Goal: Task Accomplishment & Management: Manage account settings

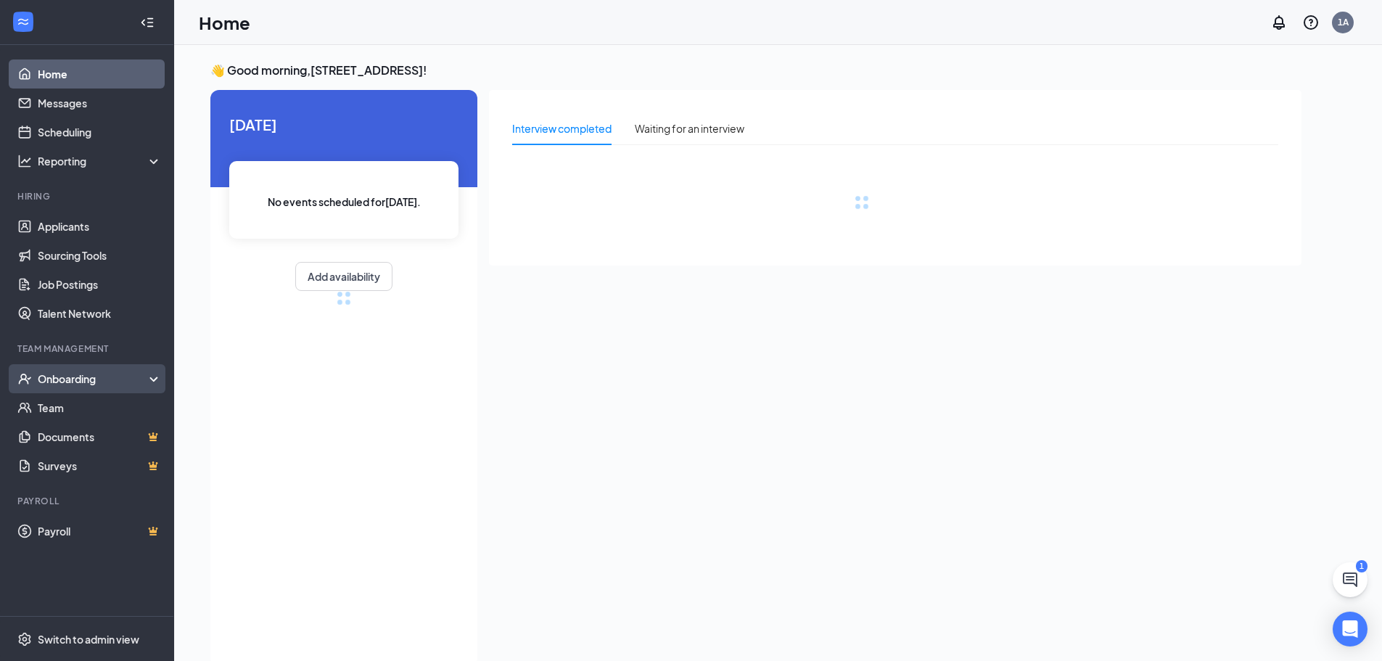
click at [90, 375] on div "Onboarding" at bounding box center [94, 378] width 112 height 15
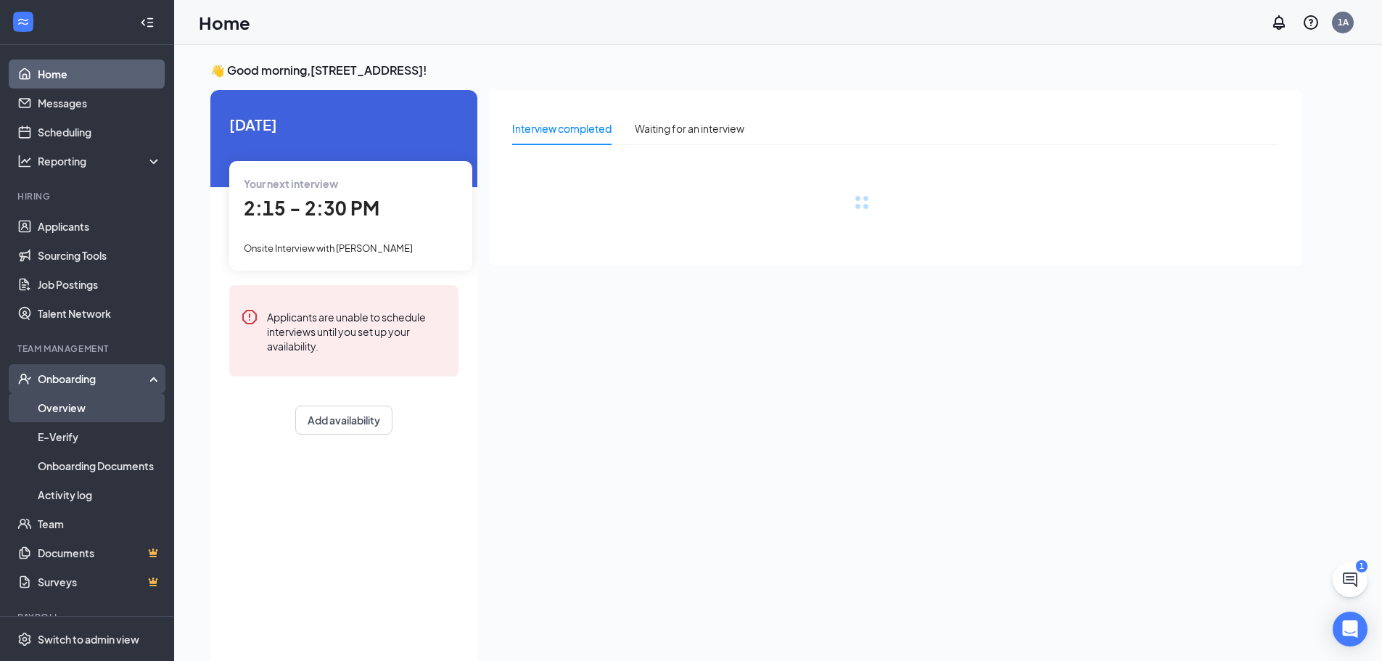
click at [58, 405] on link "Overview" at bounding box center [100, 407] width 124 height 29
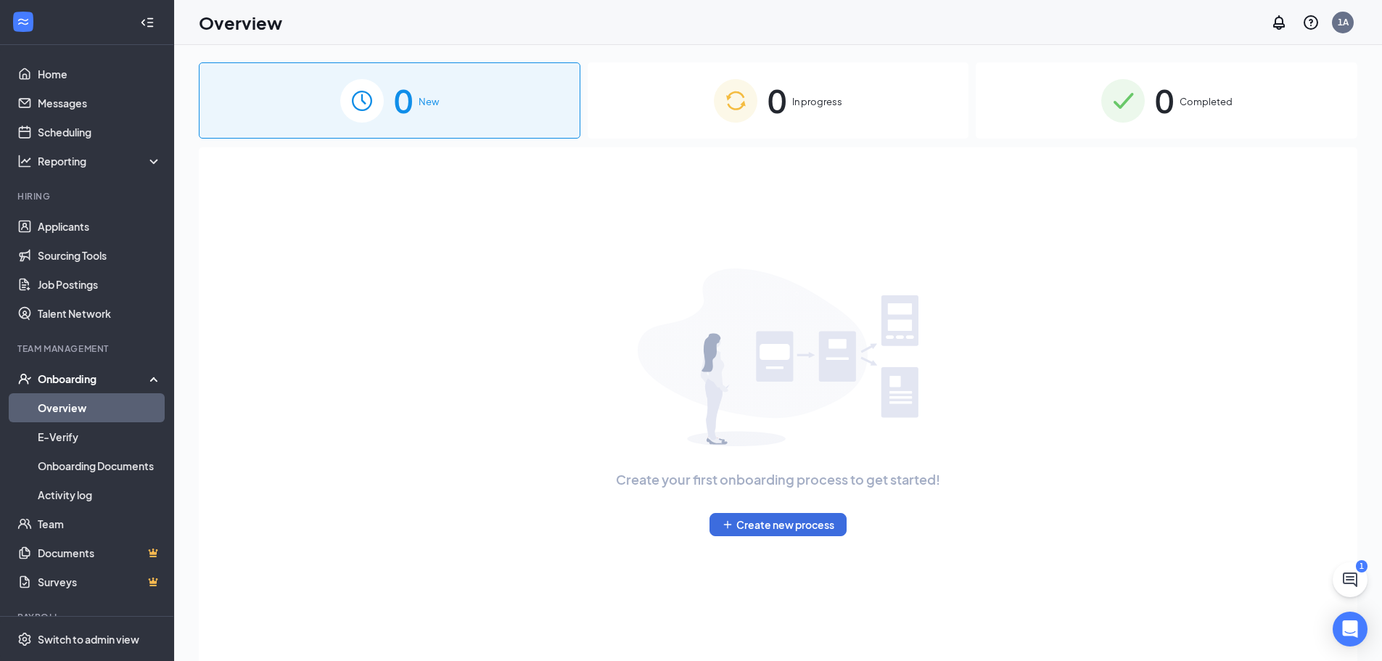
click at [1039, 87] on div "0 Completed" at bounding box center [1167, 100] width 382 height 76
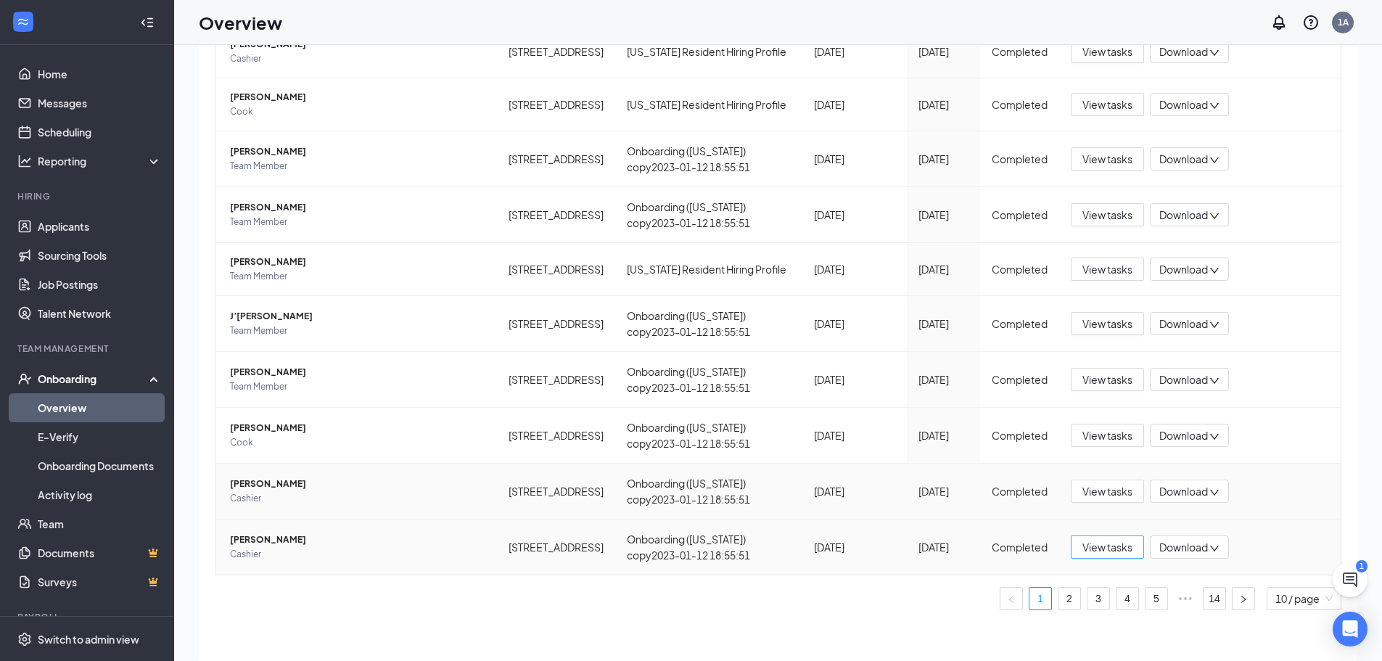
scroll to position [65, 0]
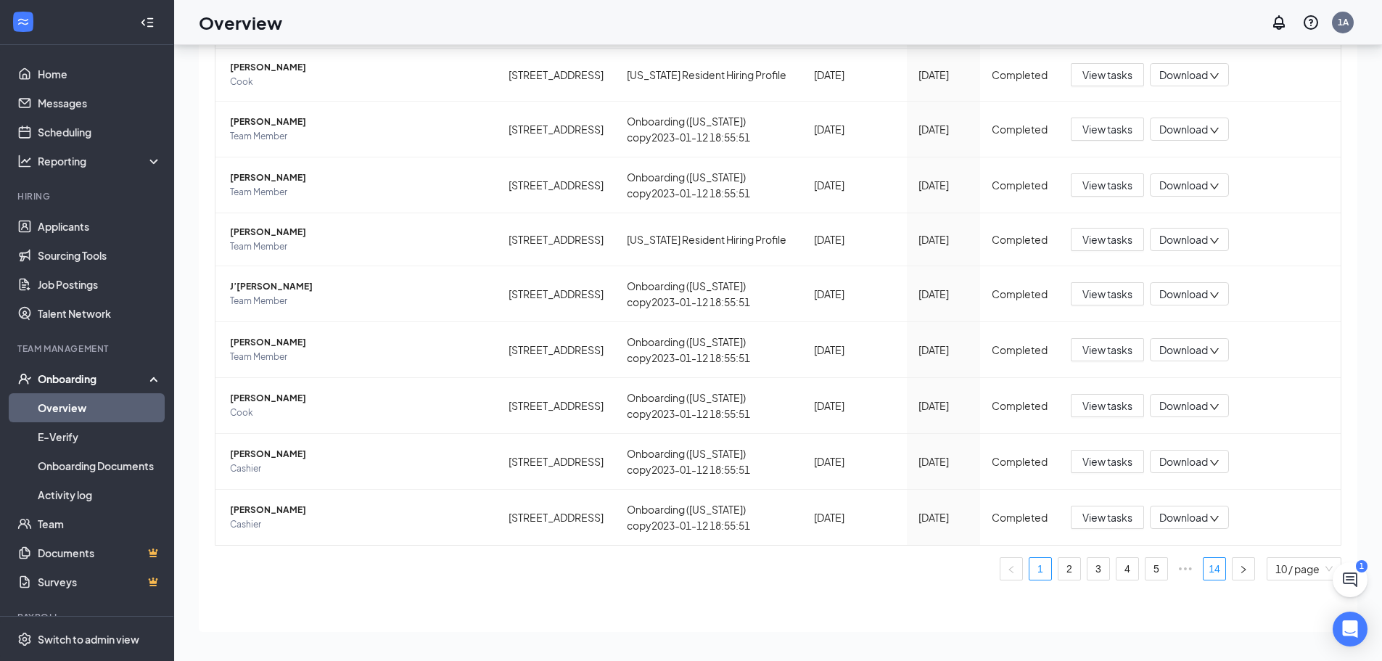
click at [1203, 569] on link "14" at bounding box center [1214, 569] width 22 height 22
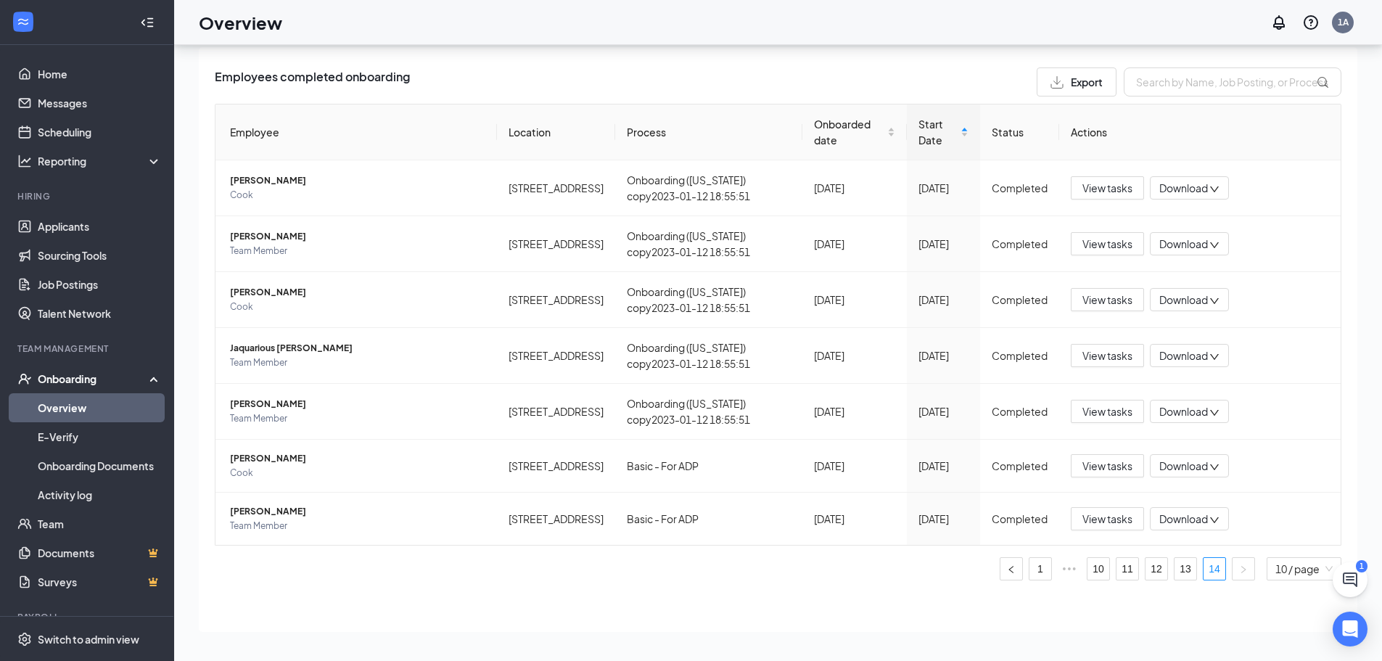
scroll to position [41, 0]
click at [1101, 517] on span "View tasks" at bounding box center [1107, 519] width 50 height 16
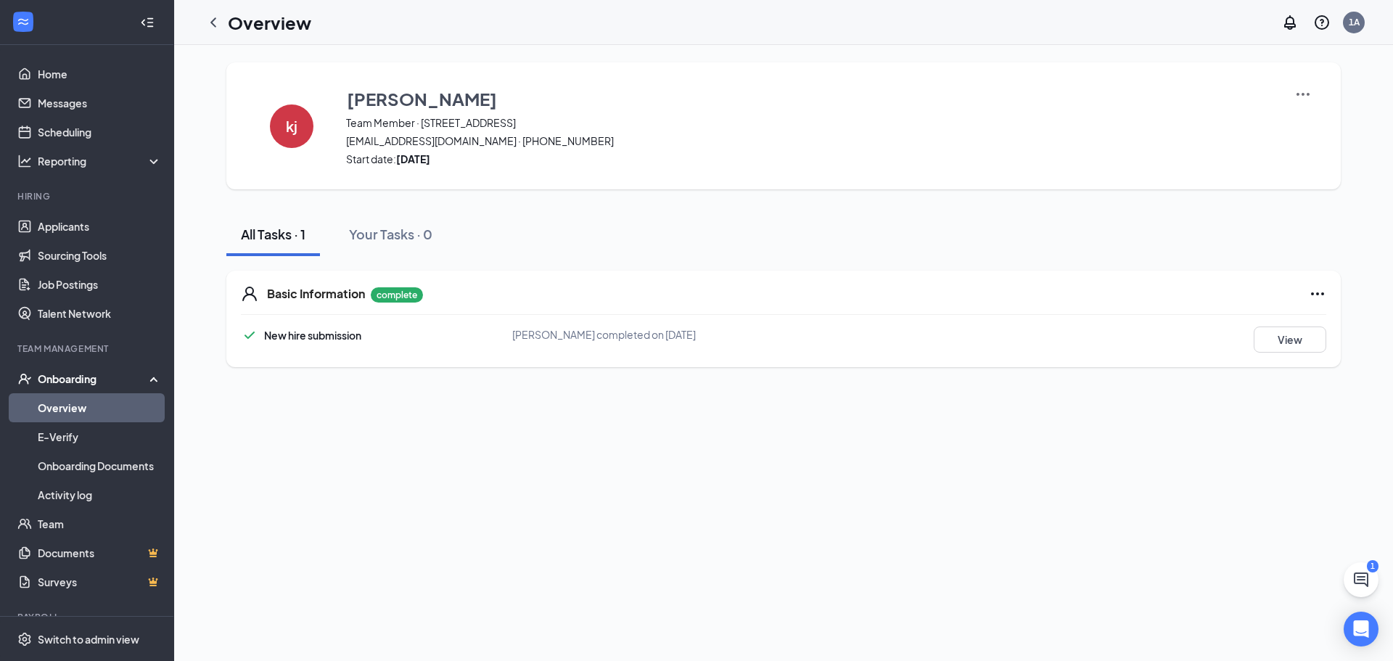
click at [391, 285] on div "complete" at bounding box center [397, 293] width 52 height 17
click at [403, 240] on div "Your Tasks · 0" at bounding box center [390, 234] width 83 height 18
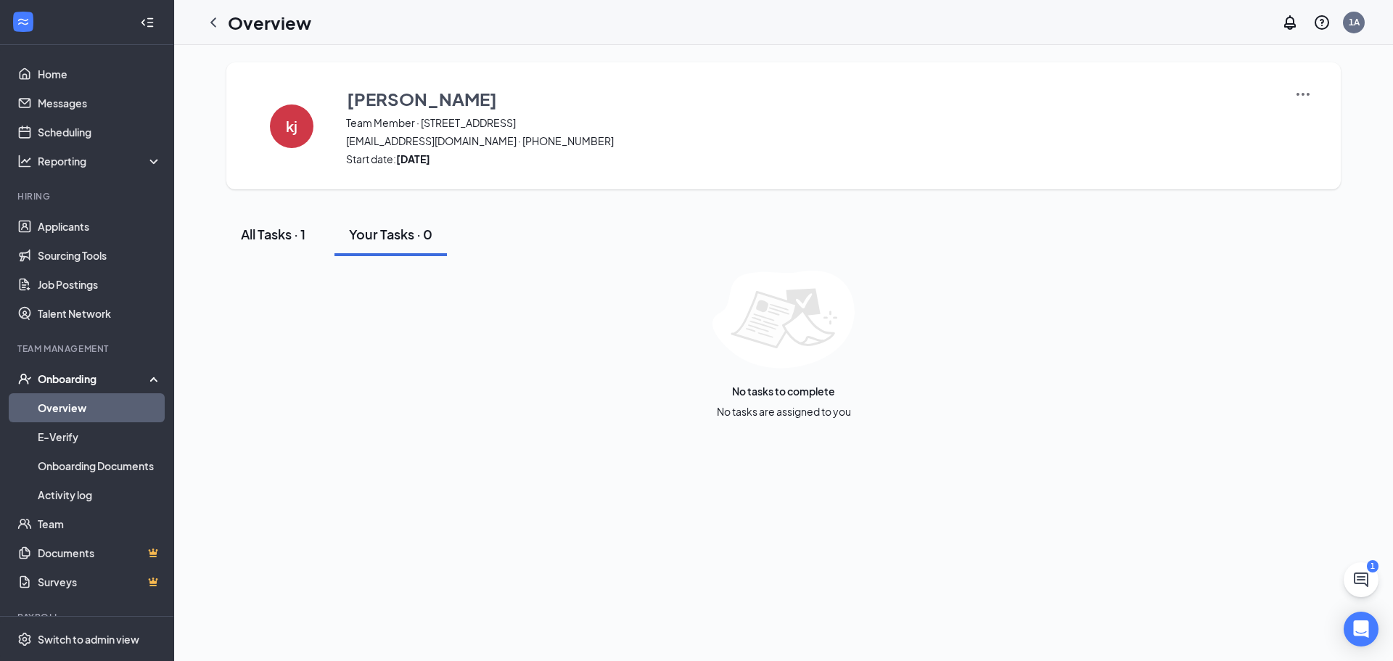
click at [286, 245] on button "All Tasks · 1" at bounding box center [273, 235] width 94 height 44
